Goal: Task Accomplishment & Management: Complete application form

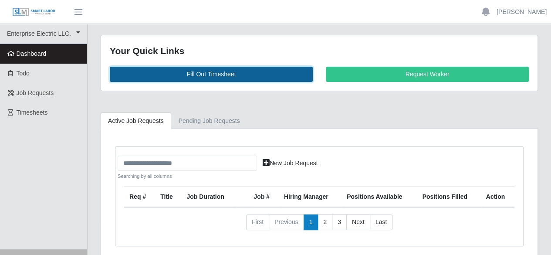
click at [218, 72] on link "Fill Out Timesheet" at bounding box center [211, 74] width 203 height 15
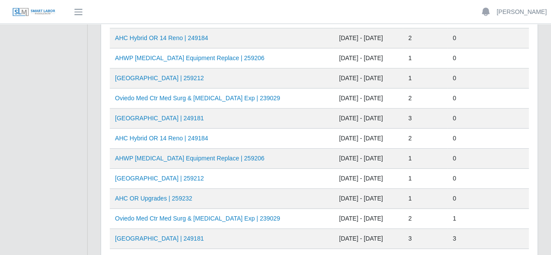
scroll to position [131, 0]
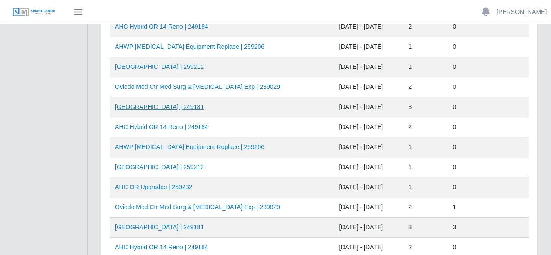
click at [165, 108] on link "[GEOGRAPHIC_DATA] | 249181" at bounding box center [159, 106] width 89 height 7
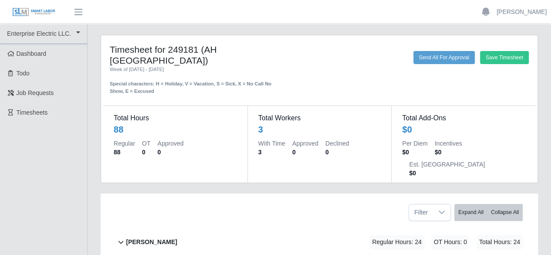
scroll to position [118, 0]
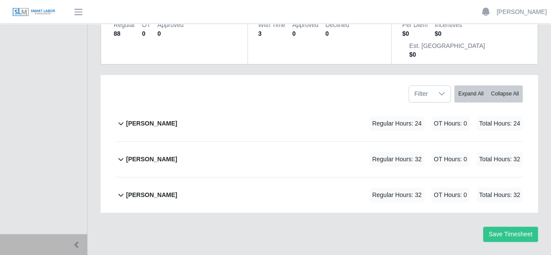
click at [155, 119] on b "Marlin Guerrero" at bounding box center [151, 123] width 51 height 9
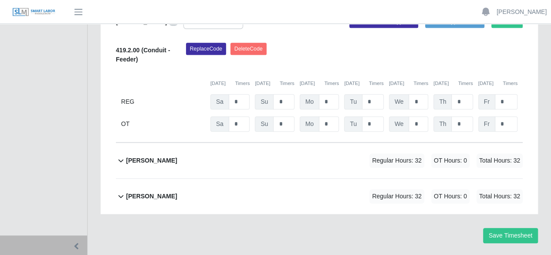
scroll to position [255, 0]
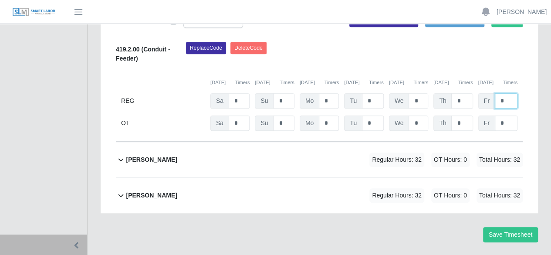
click at [507, 93] on input "*" at bounding box center [506, 100] width 23 height 15
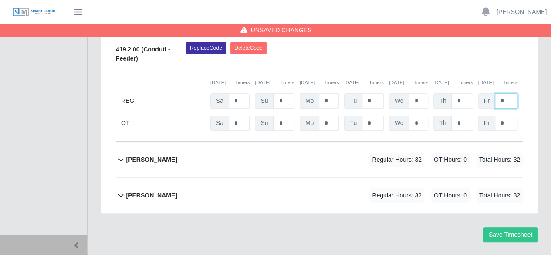
type input "*"
click at [137, 155] on b "pedro alvarez" at bounding box center [151, 159] width 51 height 9
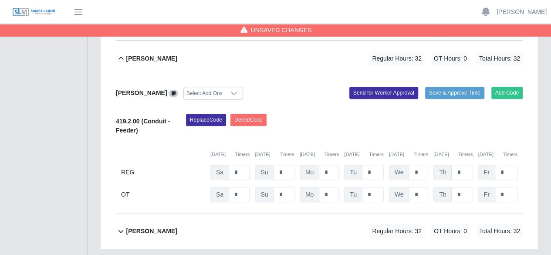
scroll to position [392, 0]
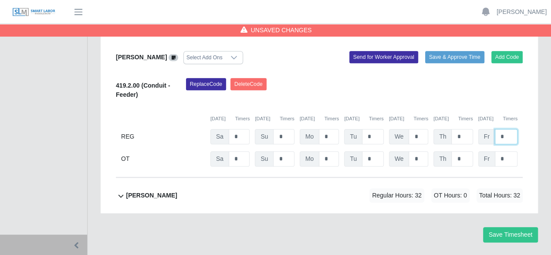
click at [506, 129] on input "*" at bounding box center [506, 136] width 23 height 15
type input "*"
click at [156, 191] on b "ray henderson" at bounding box center [151, 195] width 51 height 9
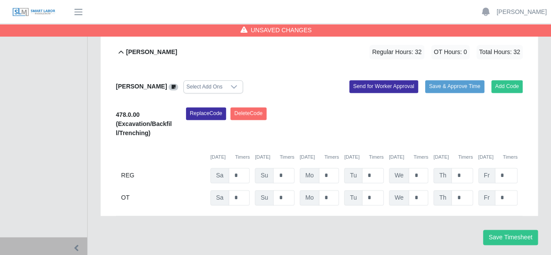
scroll to position [537, 0]
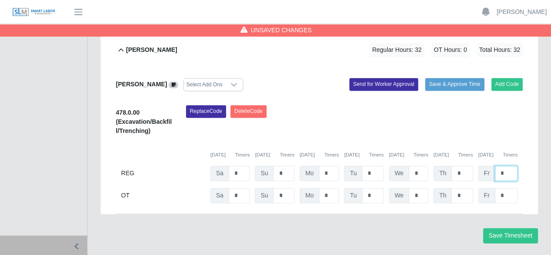
click at [513, 166] on input "*" at bounding box center [506, 173] width 23 height 15
type input "*"
click at [508, 228] on button "Save Timesheet" at bounding box center [510, 235] width 55 height 15
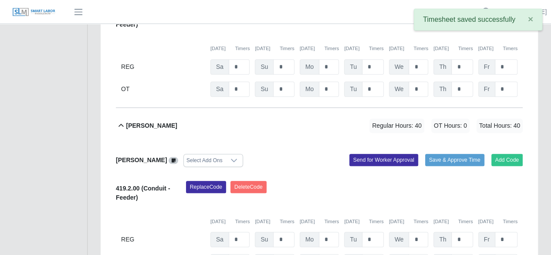
scroll to position [233, 0]
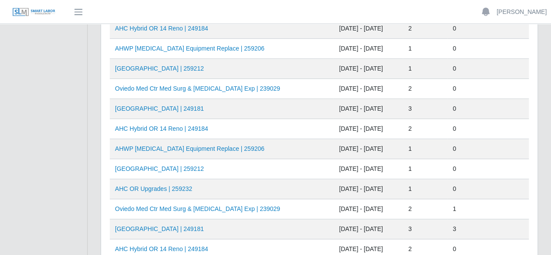
scroll to position [131, 0]
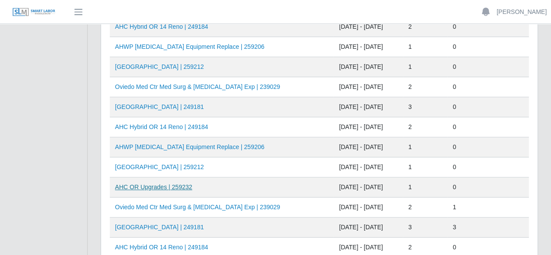
click at [170, 183] on link "AHC OR Upgrades | 259232" at bounding box center [153, 186] width 77 height 7
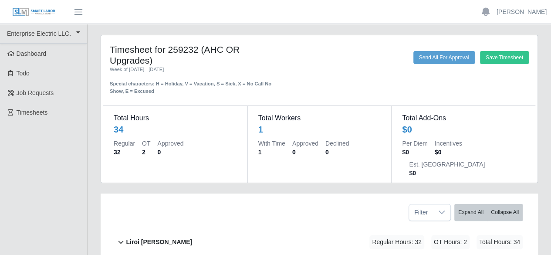
scroll to position [47, 0]
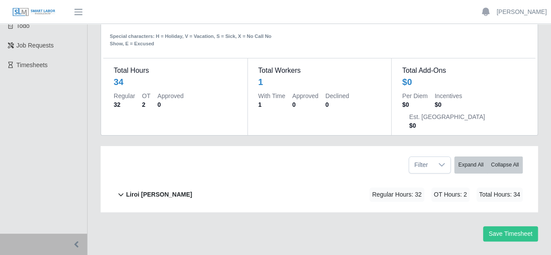
click at [154, 190] on b "Liroi [PERSON_NAME]" at bounding box center [159, 194] width 66 height 9
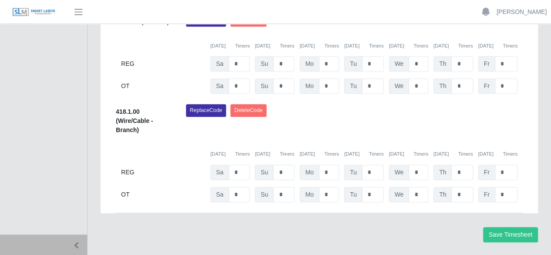
scroll to position [373, 0]
click at [505, 164] on input "*" at bounding box center [506, 171] width 23 height 15
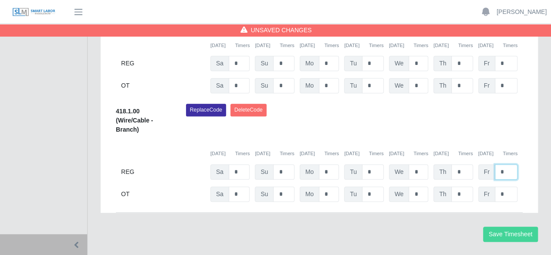
type input "*"
click at [511, 226] on button "Save Timesheet" at bounding box center [510, 233] width 55 height 15
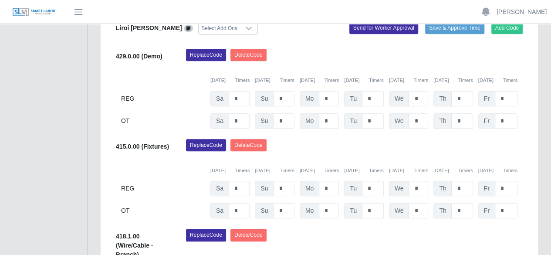
scroll to position [155, 0]
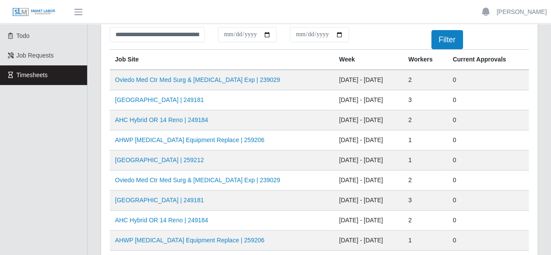
scroll to position [87, 0]
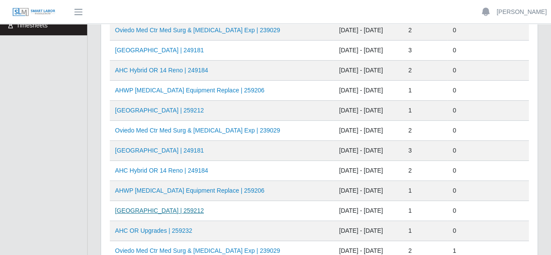
click at [172, 208] on link "HCA Oviedo Medical Center | 259212" at bounding box center [159, 210] width 89 height 7
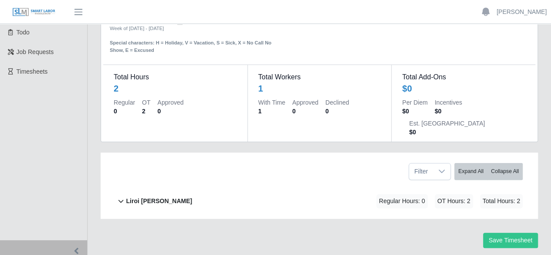
scroll to position [47, 0]
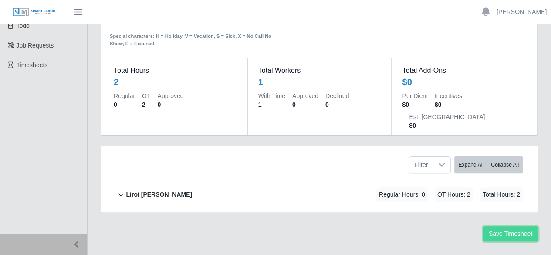
click at [506, 226] on button "Save Timesheet" at bounding box center [510, 233] width 55 height 15
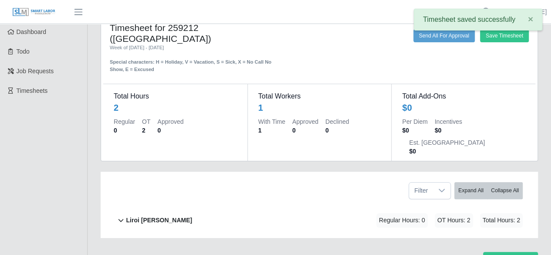
scroll to position [0, 0]
